Goal: Use online tool/utility: Utilize a website feature to perform a specific function

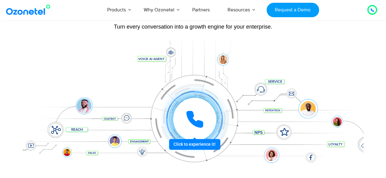
scroll to position [61, 0]
drag, startPoint x: 23, startPoint y: 65, endPoint x: 123, endPoint y: 77, distance: 100.5
click at [123, 77] on div "Click to experience it! Call in progress... 1 2 3 4 5 6 7 8 9 # 0" at bounding box center [193, 107] width 341 height 104
click at [185, 91] on div at bounding box center [194, 119] width 57 height 57
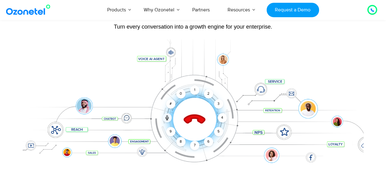
click at [185, 87] on div "1 2 3 4 5 6 7 8 9 # 0" at bounding box center [171, 94] width 43 height 43
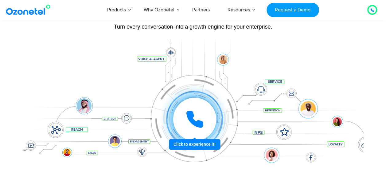
click at [195, 115] on icon at bounding box center [194, 119] width 18 height 18
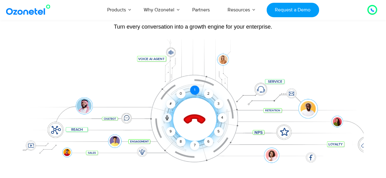
click at [191, 88] on div "1" at bounding box center [194, 89] width 9 height 9
click at [57, 98] on div "Click to end call Call connected 1 2 3 4 5 6 7 8 9 # 0" at bounding box center [195, 107] width 338 height 25
click at [194, 118] on icon at bounding box center [193, 119] width 21 height 21
